Goal: Information Seeking & Learning: Check status

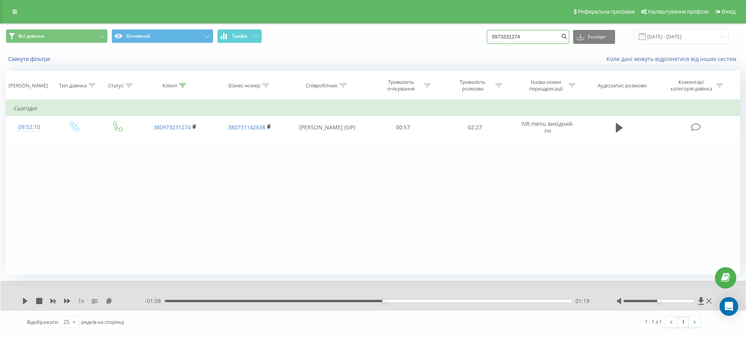
click at [521, 40] on input "0973231274" at bounding box center [528, 37] width 82 height 14
paste input "380954301622"
type input "380954301622"
click at [567, 33] on icon "submit" at bounding box center [564, 35] width 7 height 5
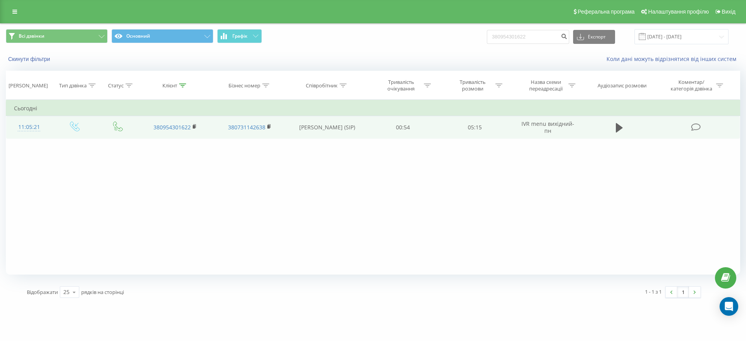
click at [696, 128] on icon at bounding box center [696, 127] width 10 height 8
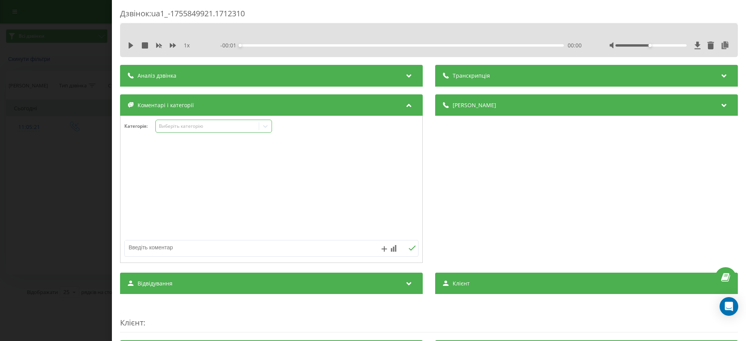
click at [261, 125] on div at bounding box center [265, 126] width 12 height 12
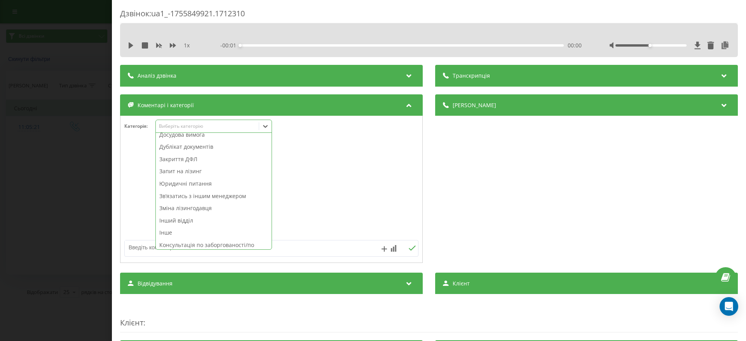
scroll to position [117, 0]
click at [233, 159] on div "Закриття ДФЛ" at bounding box center [214, 159] width 116 height 12
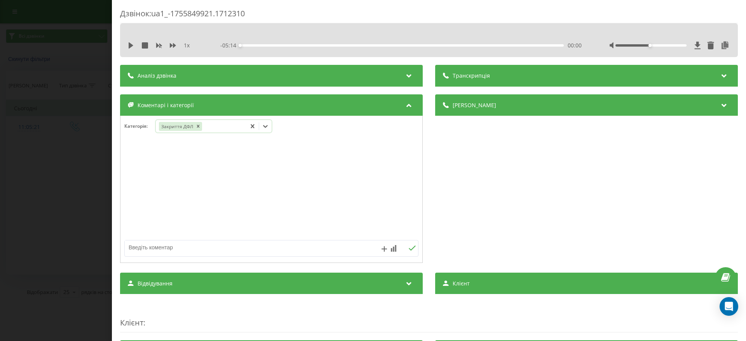
drag, startPoint x: 43, startPoint y: 68, endPoint x: 60, endPoint y: 68, distance: 16.7
click at [44, 68] on div "Дзвінок : ua1_-1755849921.1712310 1 x - 05:14 00:00 00:00 Транскрипція Для AI-а…" at bounding box center [373, 170] width 746 height 341
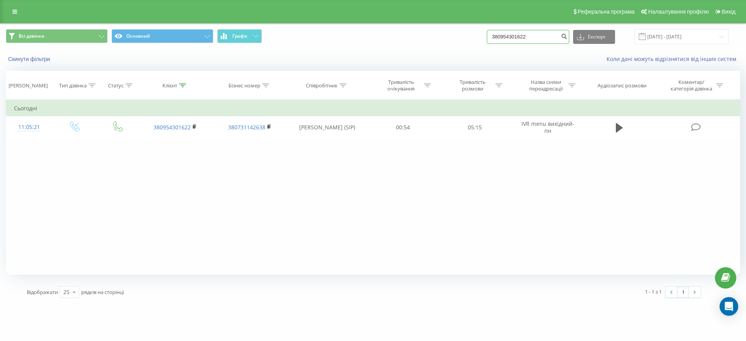
click at [532, 33] on input "380954301622" at bounding box center [528, 37] width 82 height 14
paste input "0660121041"
type input "0660121041"
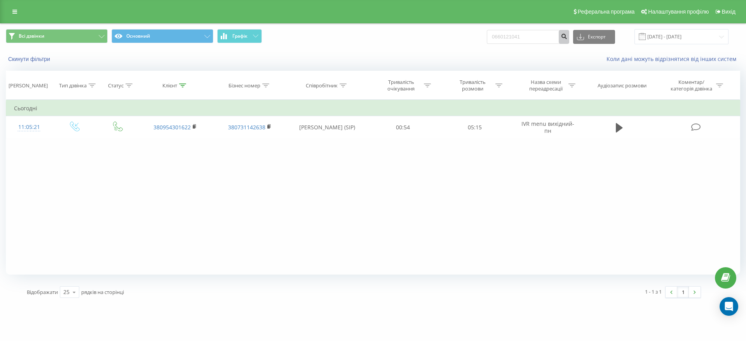
click at [569, 40] on button "submit" at bounding box center [564, 37] width 10 height 14
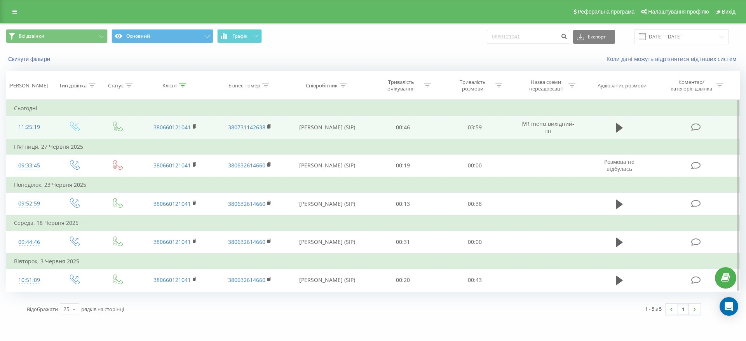
click at [690, 124] on td at bounding box center [697, 127] width 86 height 23
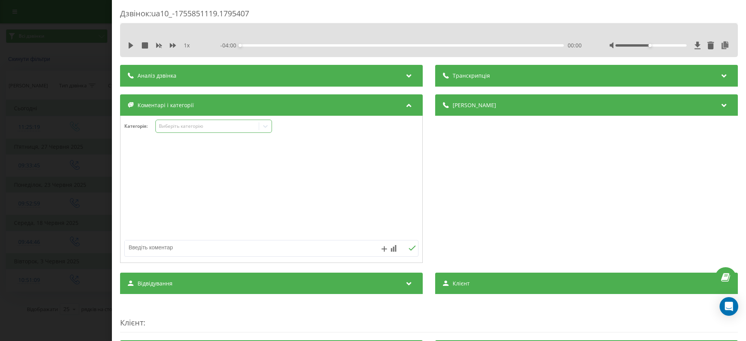
click at [266, 129] on icon at bounding box center [265, 126] width 8 height 8
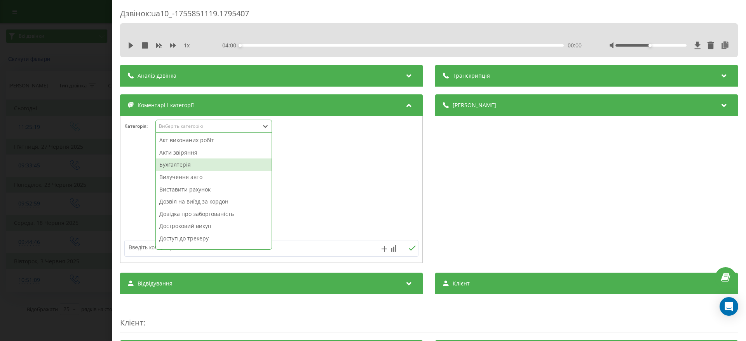
click at [90, 178] on div "Дзвінок : ua10_-1755851119.1795407 1 x - 04:00 00:00 00:00 Транскрипція Для AI-…" at bounding box center [373, 170] width 746 height 341
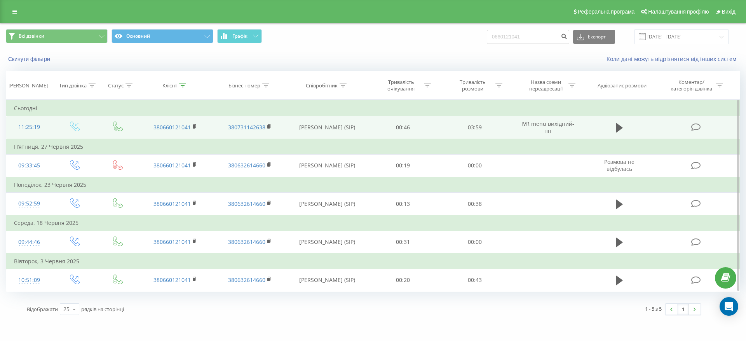
click at [694, 124] on icon at bounding box center [696, 127] width 10 height 8
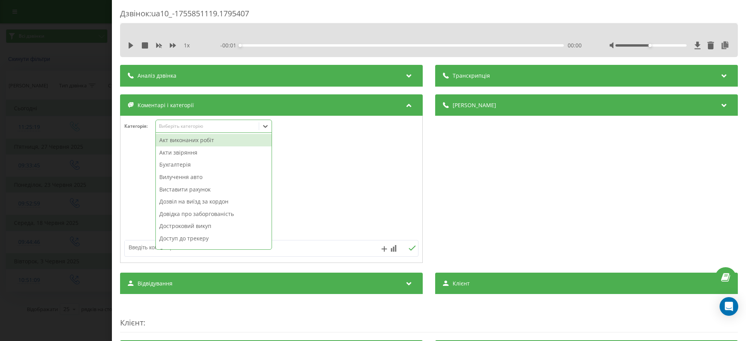
click at [238, 126] on div "Виберіть категорію" at bounding box center [207, 126] width 97 height 6
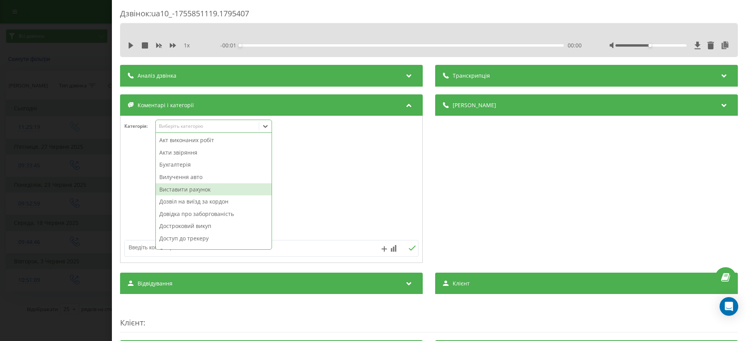
click at [219, 192] on div "Виставити рахунок" at bounding box center [214, 189] width 116 height 12
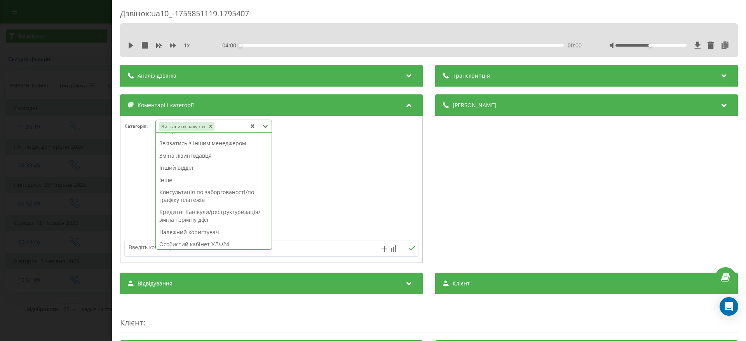
scroll to position [175, 0]
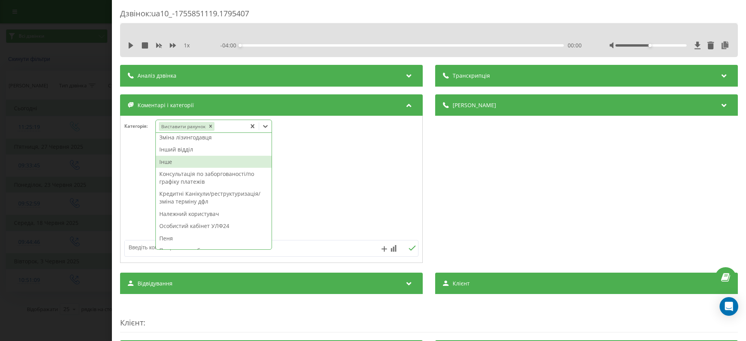
click at [197, 163] on div "Інше" at bounding box center [214, 162] width 116 height 12
click at [62, 146] on div "Дзвінок : ua10_-1755851119.1795407 1 x - 04:00 00:00 00:00 Транскрипція Для AI-…" at bounding box center [373, 170] width 746 height 341
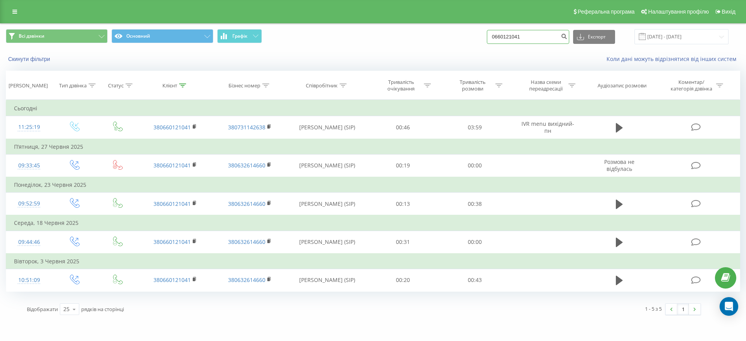
click at [528, 32] on input "0660121041" at bounding box center [528, 37] width 82 height 14
click at [528, 35] on input "0660121041" at bounding box center [528, 37] width 82 height 14
paste input "380667043084"
type input "380667043084"
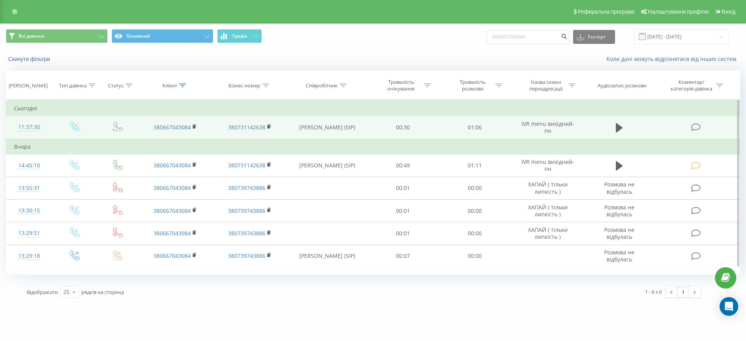
click at [697, 125] on icon at bounding box center [696, 127] width 10 height 8
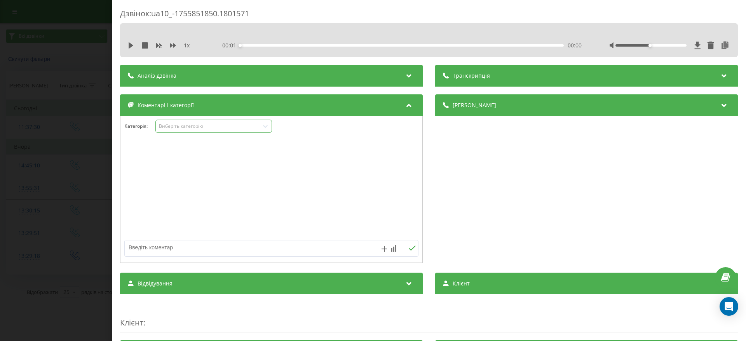
click at [264, 127] on icon at bounding box center [265, 126] width 8 height 8
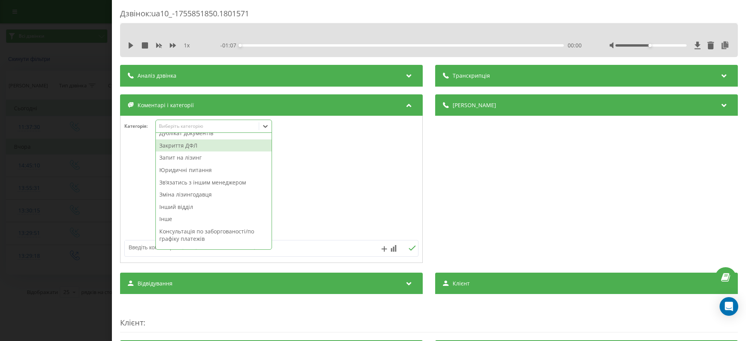
scroll to position [113, 0]
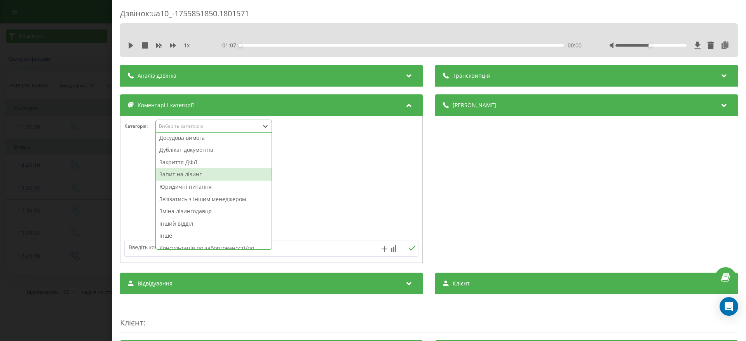
click at [225, 176] on div "Запит на лізинг" at bounding box center [214, 174] width 116 height 12
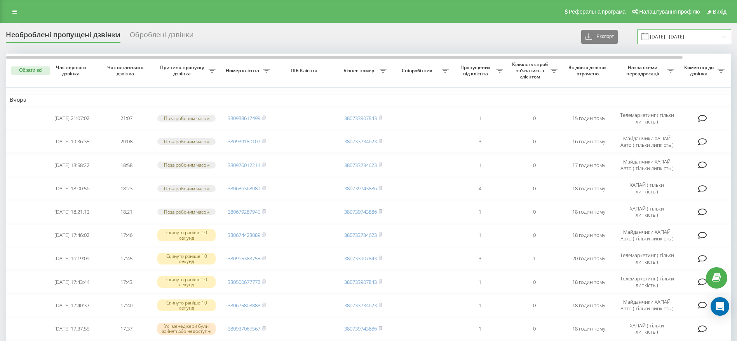
click at [705, 41] on input "21.08.2025 - 21.08.2025" at bounding box center [684, 36] width 94 height 15
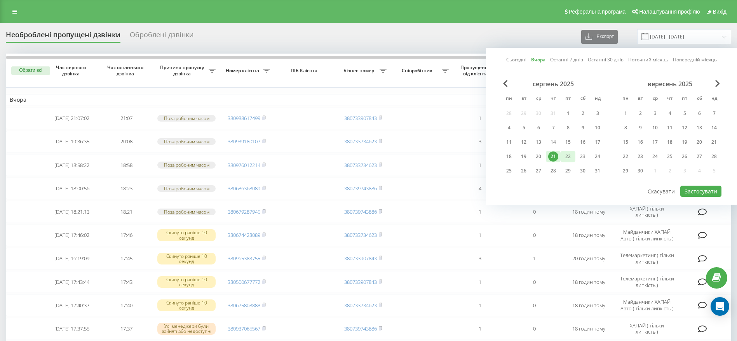
click at [566, 155] on div "22" at bounding box center [568, 156] width 10 height 10
click at [707, 188] on button "Застосувати" at bounding box center [700, 191] width 41 height 11
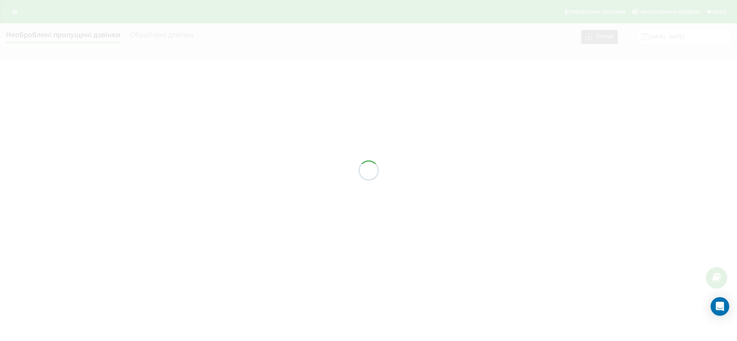
type input "[DATE] - [DATE]"
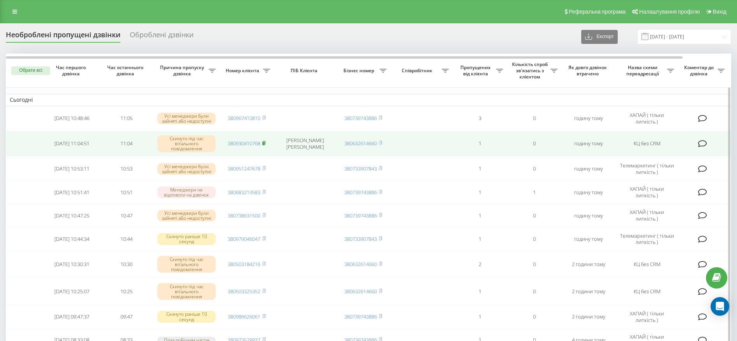
click at [266, 143] on icon at bounding box center [263, 143] width 3 height 5
